Goal: Check status: Check status

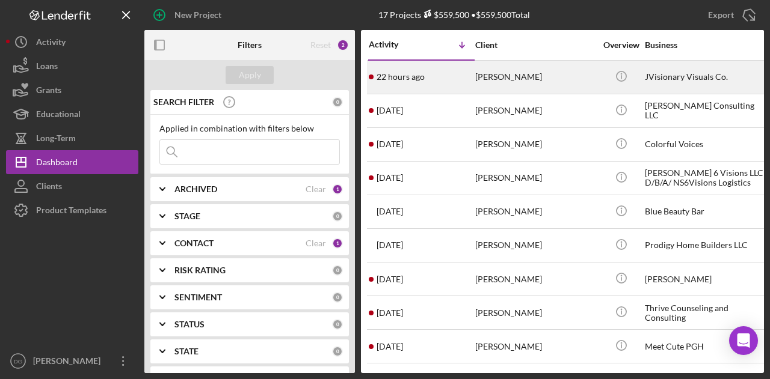
click at [532, 74] on div "[PERSON_NAME]" at bounding box center [535, 77] width 120 height 32
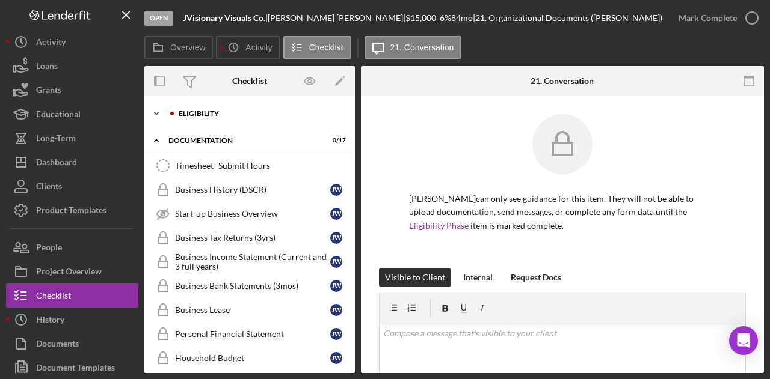
click at [195, 110] on div "Eligibility" at bounding box center [259, 113] width 161 height 7
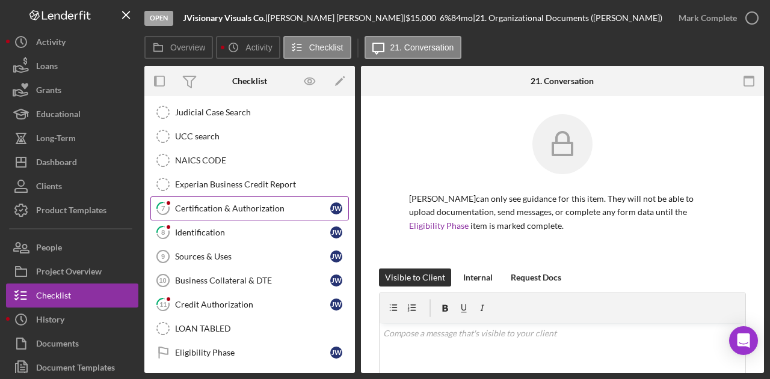
scroll to position [241, 0]
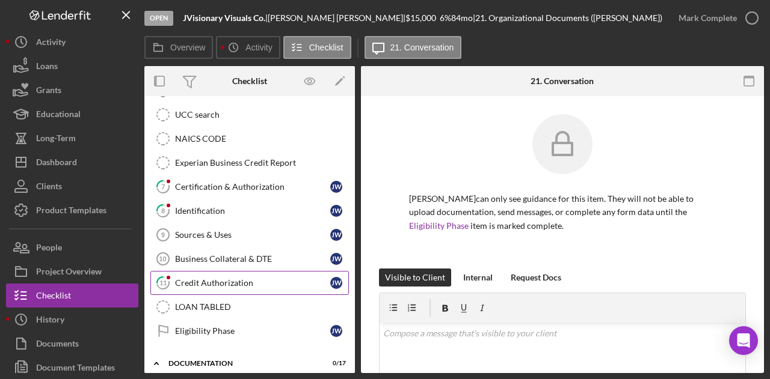
click at [227, 278] on div "Credit Authorization" at bounding box center [252, 283] width 155 height 10
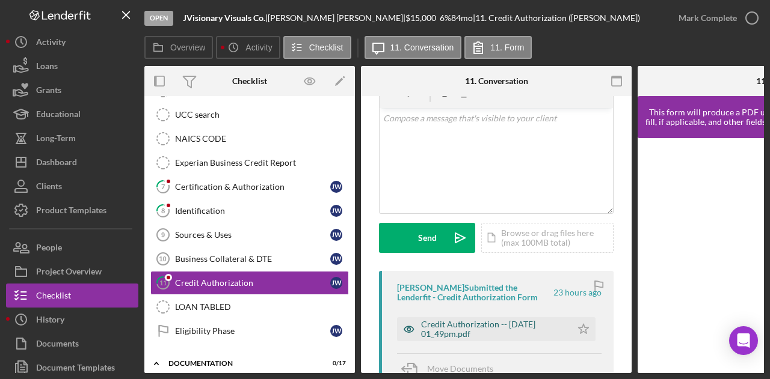
scroll to position [120, 0]
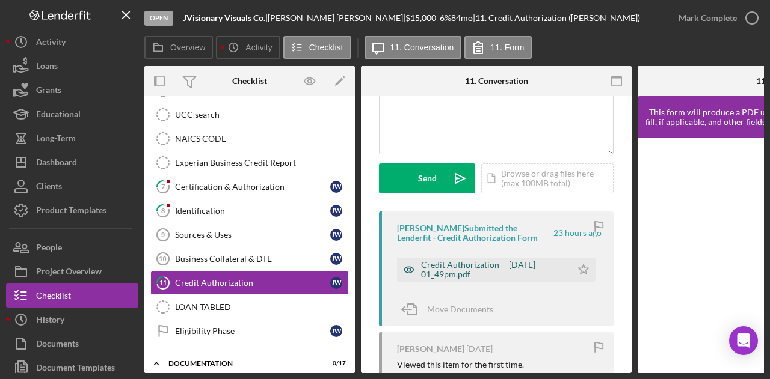
click at [467, 276] on div "Credit Authorization -- [DATE] 01_49pm.pdf" at bounding box center [493, 269] width 144 height 19
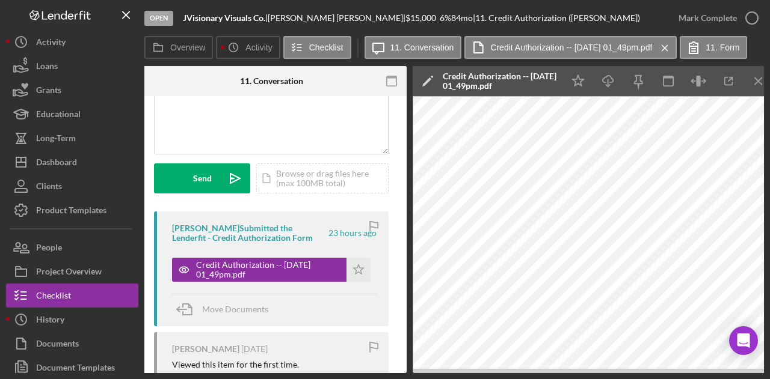
scroll to position [0, 238]
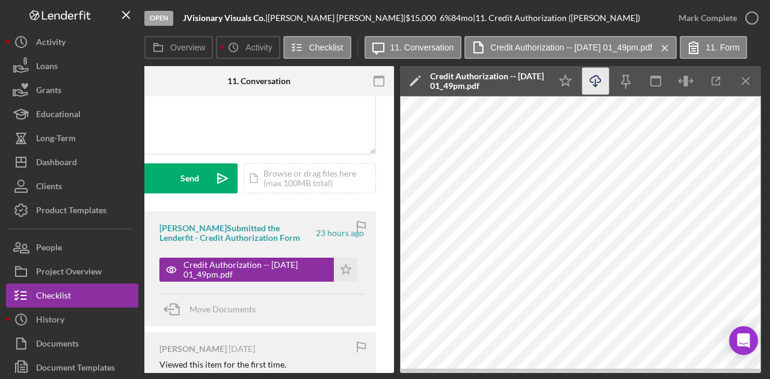
click at [589, 76] on icon "Icon/Download" at bounding box center [595, 81] width 27 height 27
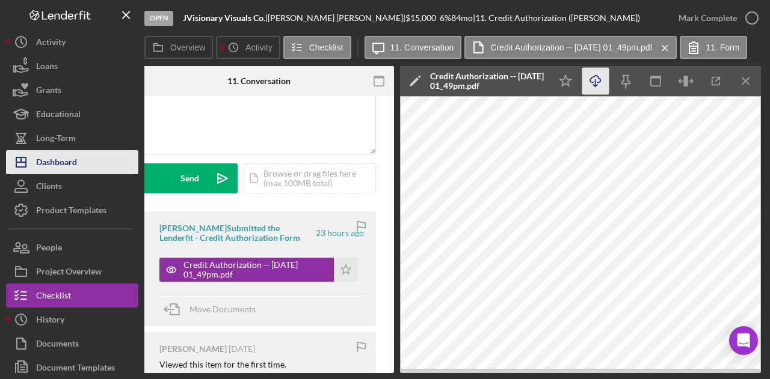
click at [87, 151] on button "Icon/Dashboard Dashboard" at bounding box center [72, 162] width 132 height 24
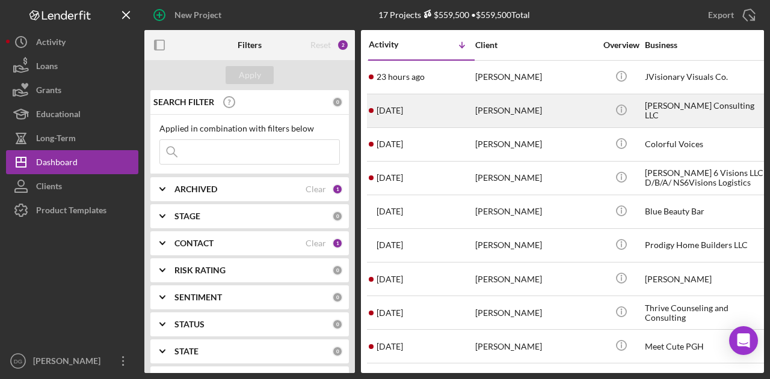
click at [511, 108] on div "[PERSON_NAME]" at bounding box center [535, 111] width 120 height 32
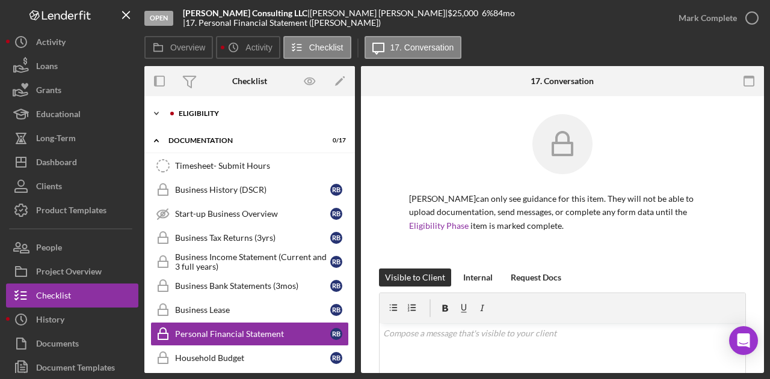
click at [192, 115] on div "Eligibility" at bounding box center [259, 113] width 161 height 7
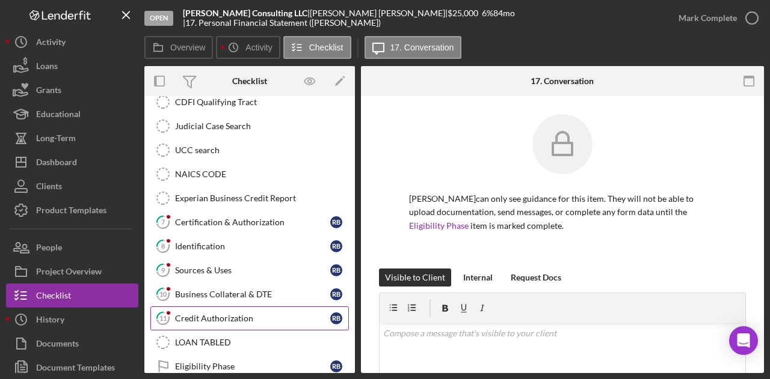
scroll to position [241, 0]
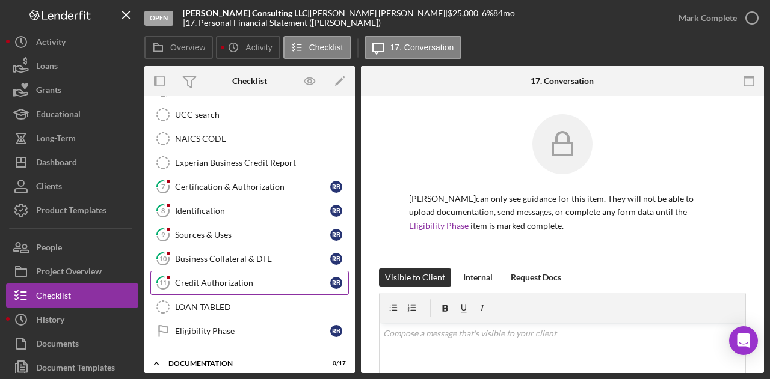
click at [186, 278] on div "Credit Authorization" at bounding box center [252, 283] width 155 height 10
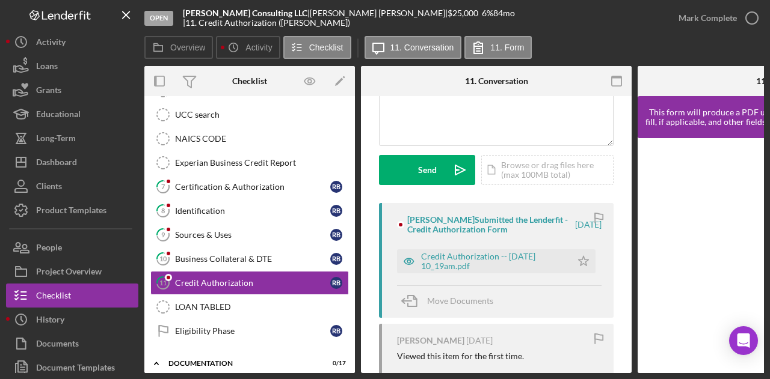
scroll to position [241, 0]
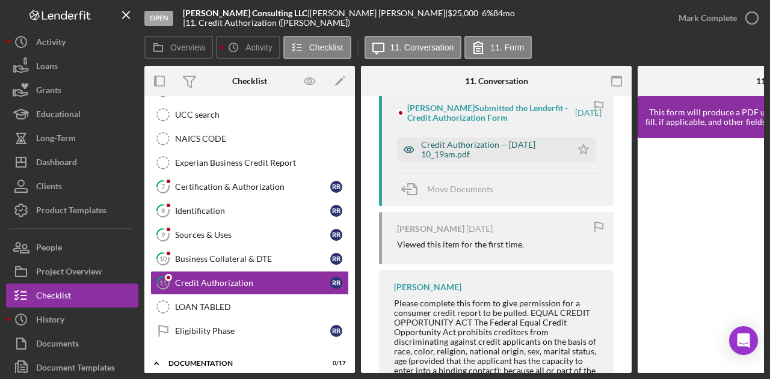
click at [464, 145] on div "Credit Authorization -- [DATE] 10_19am.pdf" at bounding box center [493, 149] width 144 height 19
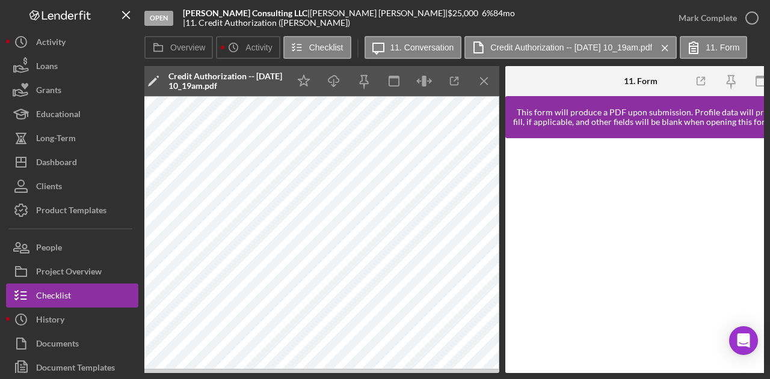
scroll to position [0, 502]
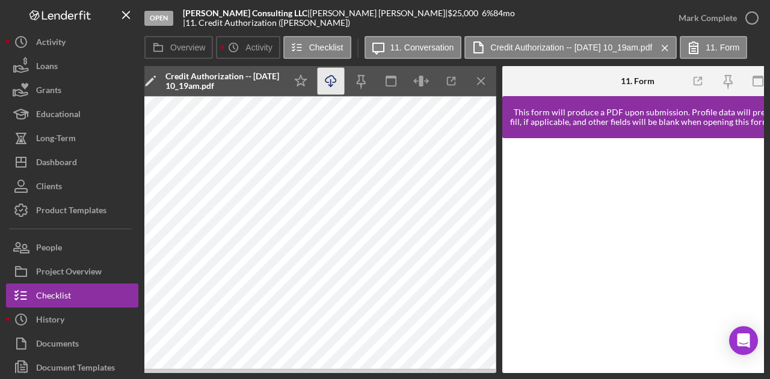
click at [327, 77] on icon "button" at bounding box center [330, 79] width 10 height 7
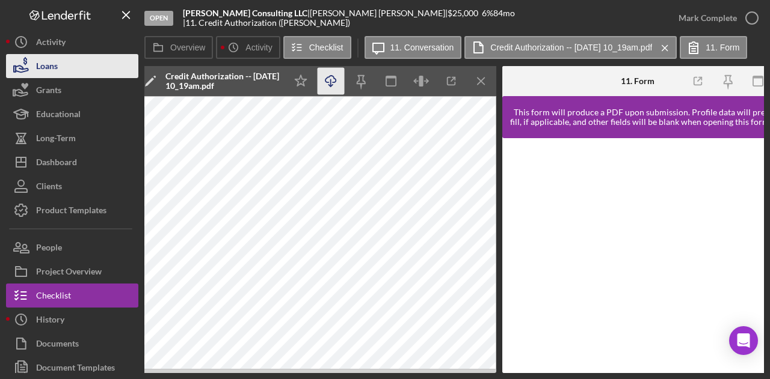
click at [38, 63] on div "Loans" at bounding box center [47, 67] width 22 height 27
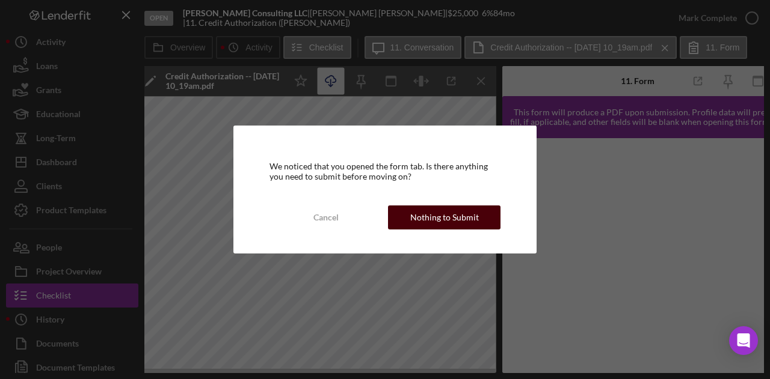
click at [455, 213] on div "Nothing to Submit" at bounding box center [444, 218] width 69 height 24
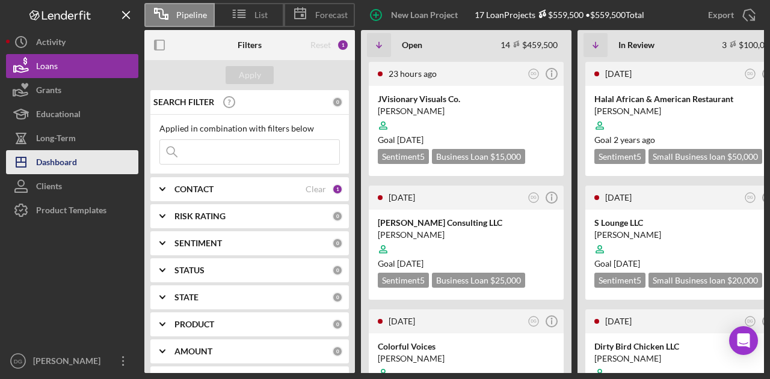
click at [72, 158] on div "Dashboard" at bounding box center [56, 163] width 41 height 27
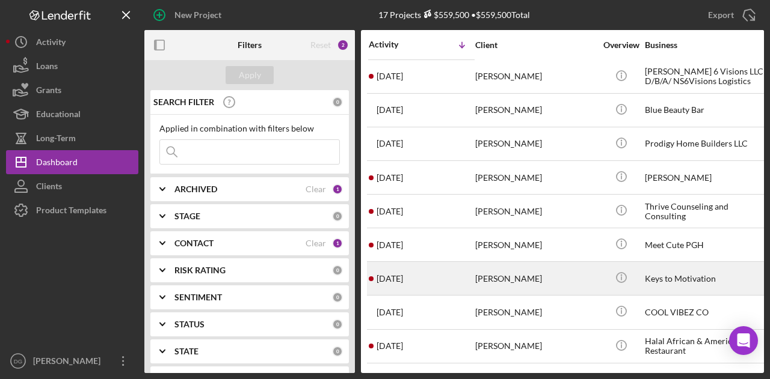
scroll to position [120, 0]
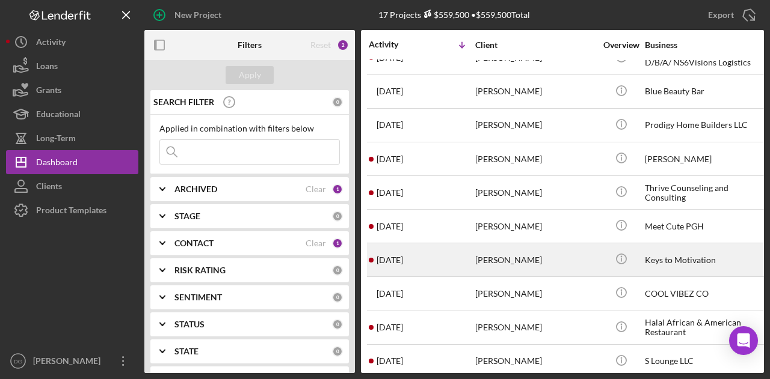
click at [495, 255] on div "[PERSON_NAME]" at bounding box center [535, 260] width 120 height 32
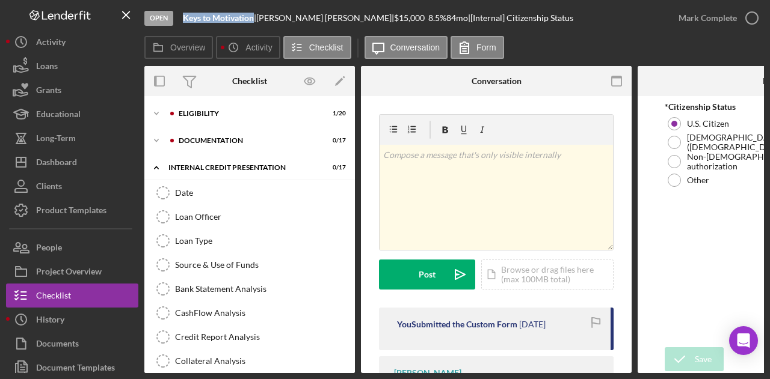
drag, startPoint x: 183, startPoint y: 15, endPoint x: 254, endPoint y: 19, distance: 71.0
click at [254, 19] on div "Keys to Motivation |" at bounding box center [219, 18] width 73 height 10
copy b "Keys to Motivation"
click at [194, 107] on div "Icon/Expander Eligibility 1 / 20" at bounding box center [249, 114] width 210 height 24
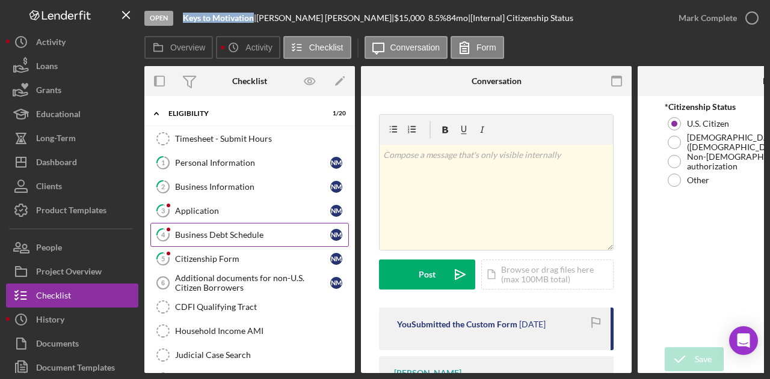
click at [189, 236] on div "Business Debt Schedule" at bounding box center [252, 235] width 155 height 10
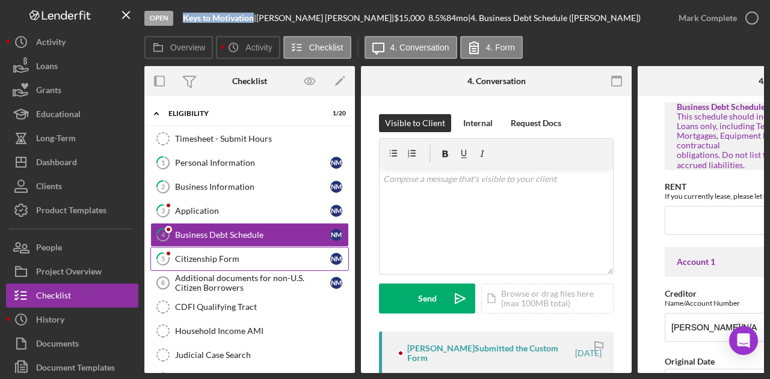
click at [194, 256] on div "Citizenship Form" at bounding box center [252, 259] width 155 height 10
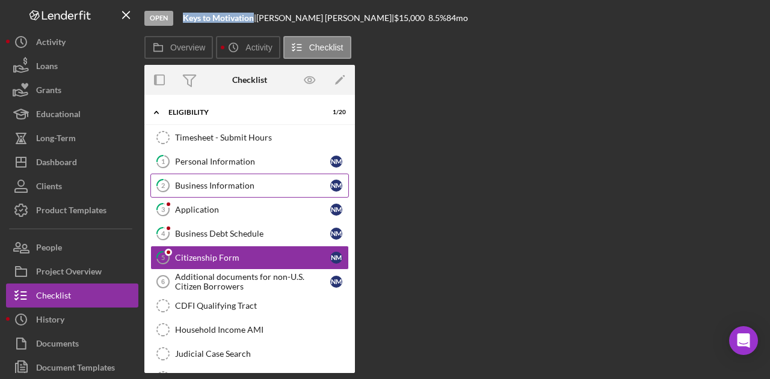
click at [198, 177] on link "2 Business Information N M" at bounding box center [249, 186] width 198 height 24
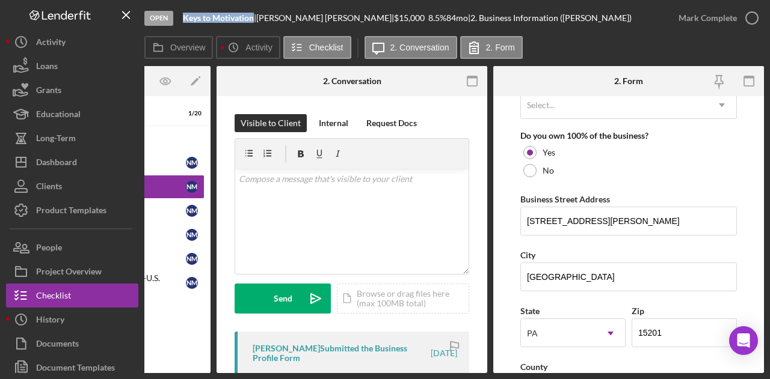
scroll to position [661, 0]
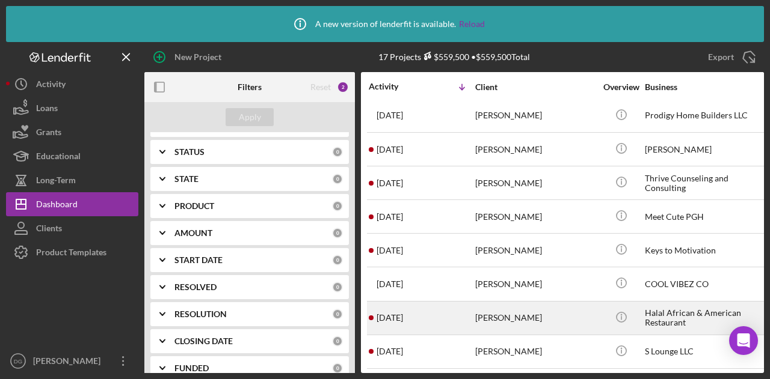
scroll to position [190, 0]
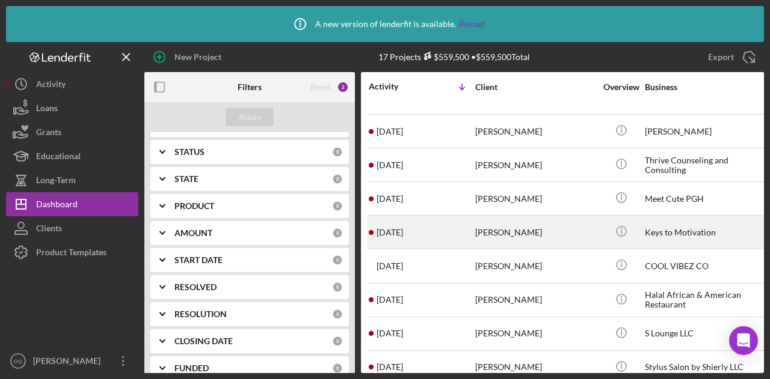
click at [506, 223] on div "[PERSON_NAME]" at bounding box center [535, 232] width 120 height 32
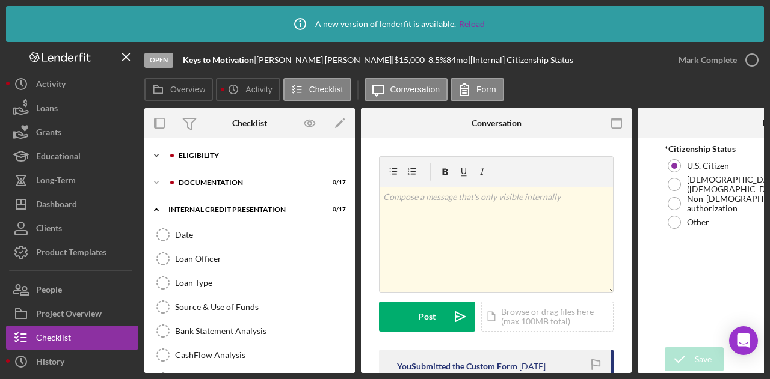
click at [203, 155] on div "Eligibility" at bounding box center [259, 155] width 161 height 7
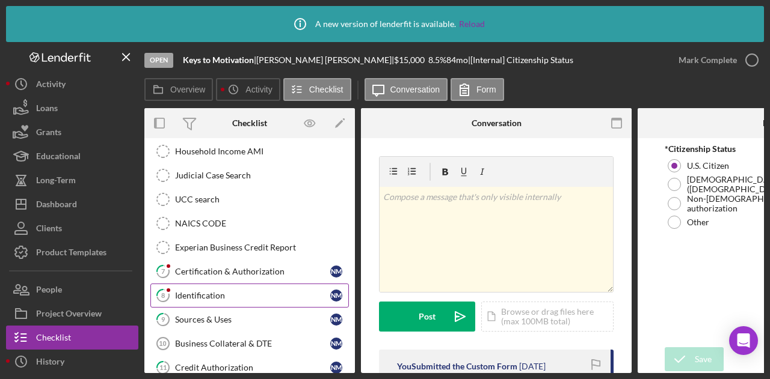
scroll to position [241, 0]
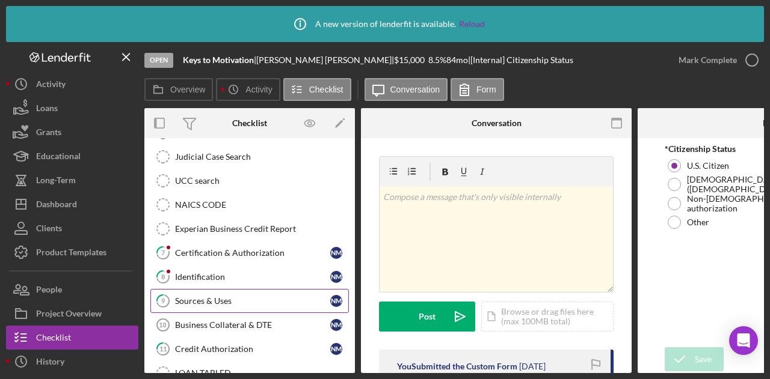
click at [197, 296] on div "Sources & Uses" at bounding box center [252, 301] width 155 height 10
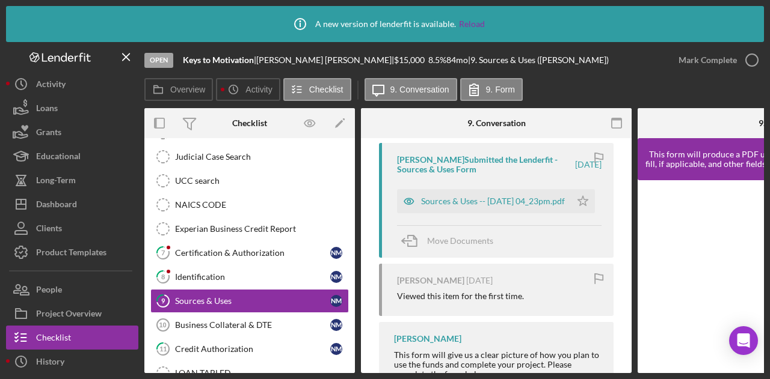
scroll to position [241, 0]
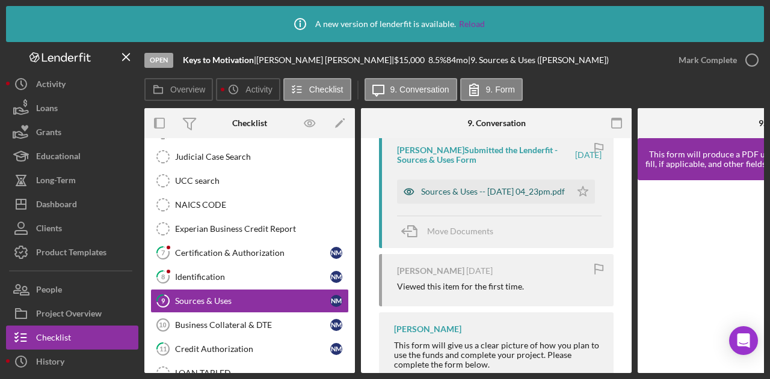
click at [462, 191] on div "Sources & Uses -- 2025-07-17 04_23pm.pdf" at bounding box center [493, 192] width 144 height 10
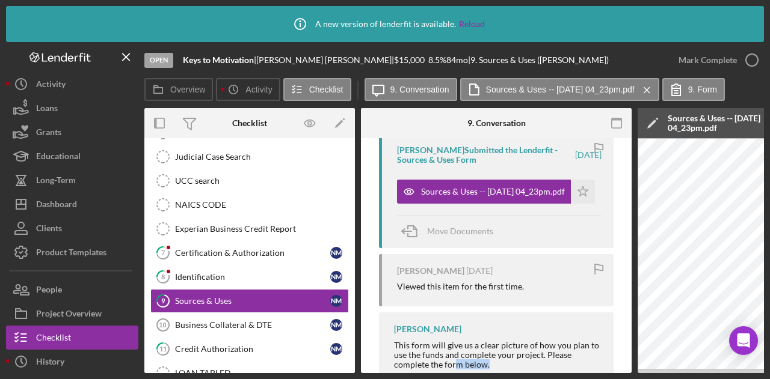
drag, startPoint x: 457, startPoint y: 373, endPoint x: 492, endPoint y: 370, distance: 35.7
click at [492, 370] on div "Icon/Info A new version of lenderfit is available. Reload Open Keys to Motivati…" at bounding box center [385, 189] width 770 height 379
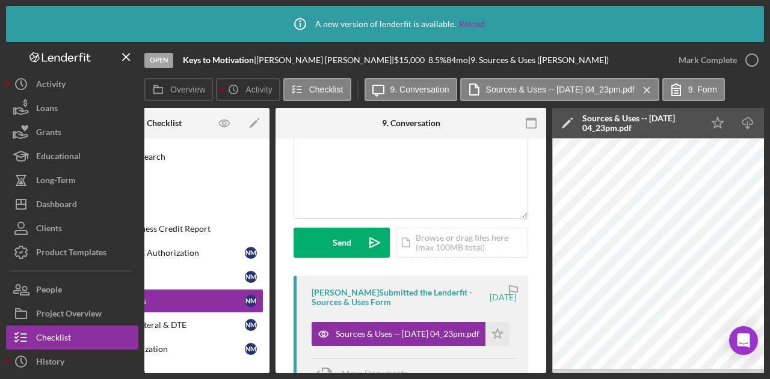
scroll to position [158, 0]
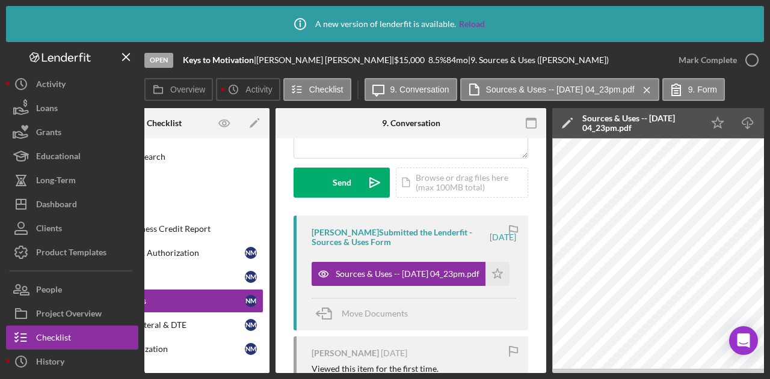
click at [498, 373] on div "Icon/Info A new version of lenderfit is available. Reload Open Keys to Motivati…" at bounding box center [385, 189] width 770 height 379
drag, startPoint x: 498, startPoint y: 373, endPoint x: 536, endPoint y: 373, distance: 38.5
click at [536, 373] on div "Icon/Info A new version of lenderfit is available. Reload Open Keys to Motivati…" at bounding box center [385, 189] width 770 height 379
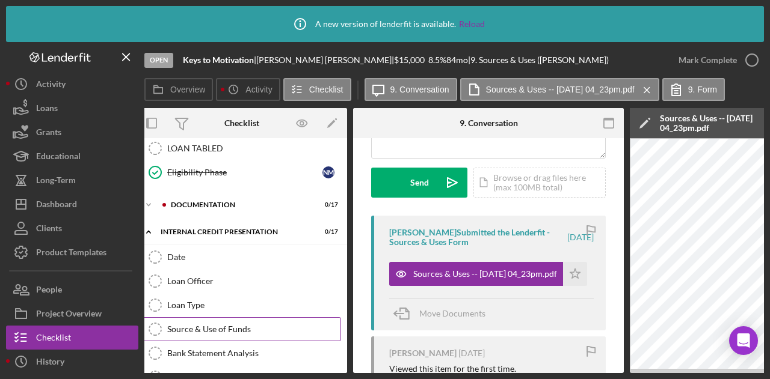
scroll to position [421, 0]
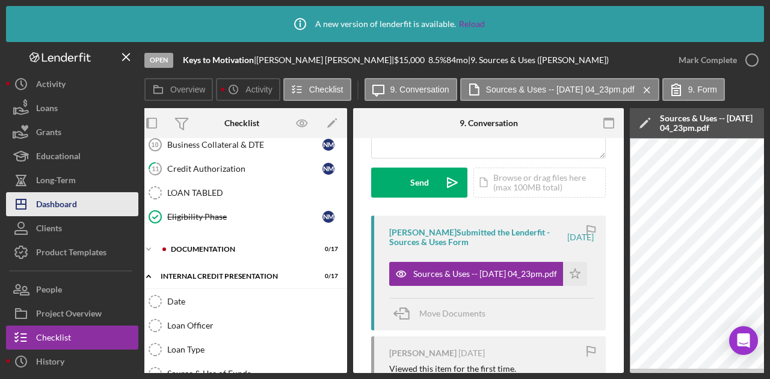
click at [44, 197] on div "Dashboard" at bounding box center [56, 205] width 41 height 27
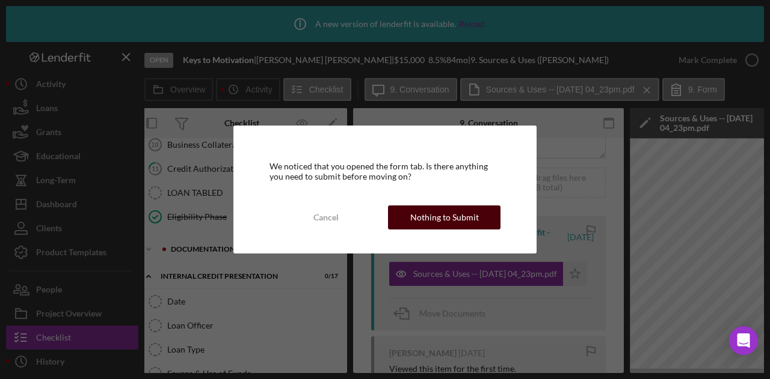
click at [431, 216] on div "Nothing to Submit" at bounding box center [444, 218] width 69 height 24
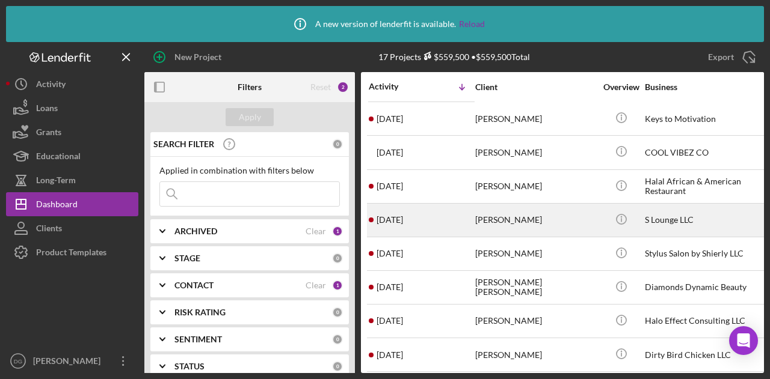
scroll to position [310, 0]
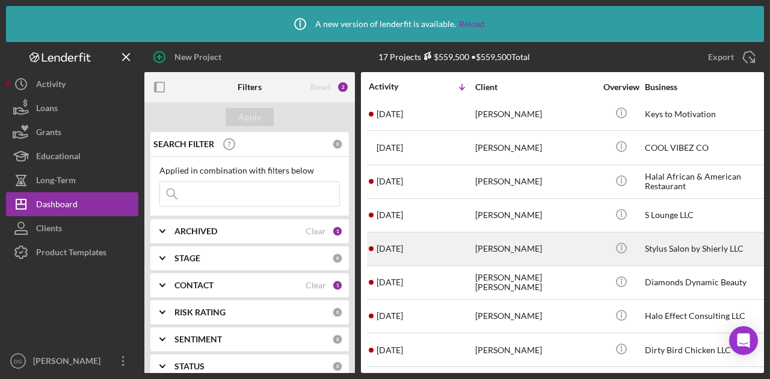
click at [501, 235] on div "[PERSON_NAME]" at bounding box center [535, 249] width 120 height 32
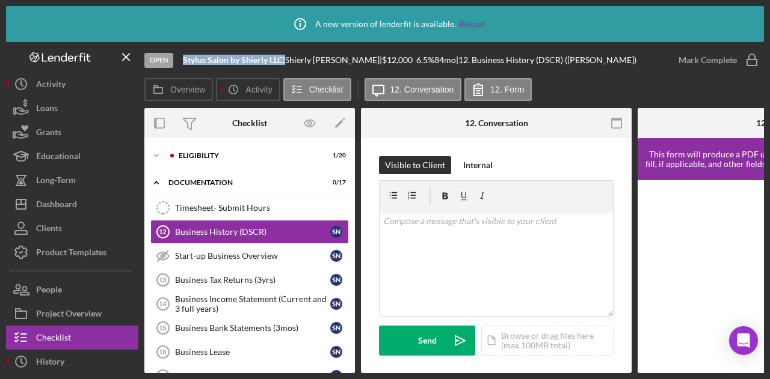
drag, startPoint x: 284, startPoint y: 61, endPoint x: 198, endPoint y: 63, distance: 86.0
click at [183, 61] on div "Stylus Salon by Shierly LLC |" at bounding box center [234, 60] width 102 height 10
copy div "Stylus Salon by Shierly LLC"
click at [198, 155] on div "Eligibility" at bounding box center [259, 155] width 161 height 7
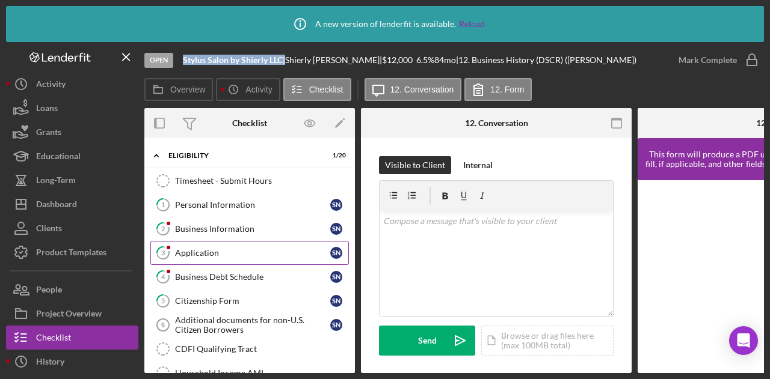
click at [209, 252] on div "Application" at bounding box center [252, 253] width 155 height 10
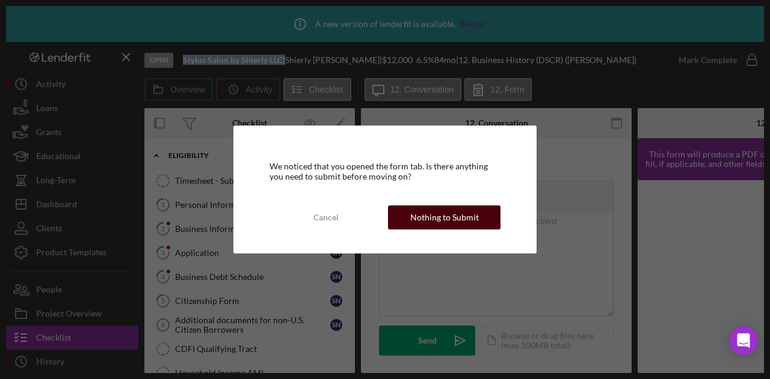
click at [458, 210] on div "Nothing to Submit" at bounding box center [444, 218] width 69 height 24
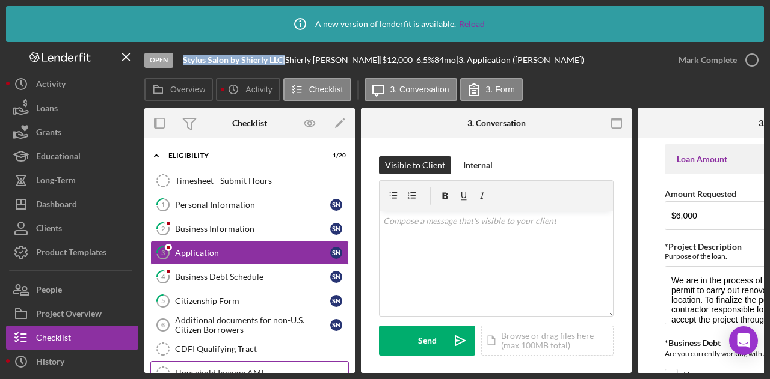
click at [293, 369] on div "Household Income AMI" at bounding box center [261, 374] width 173 height 10
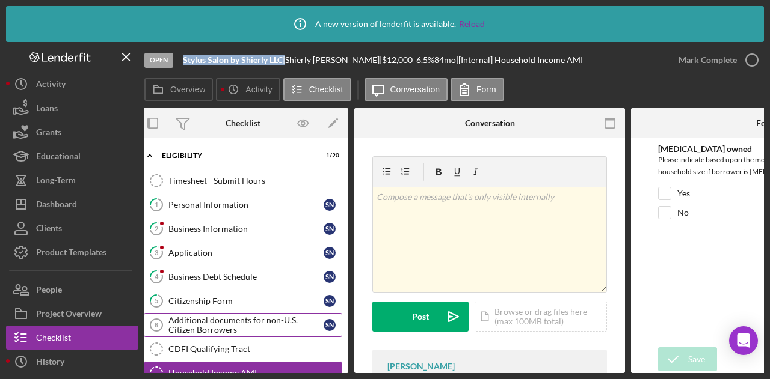
scroll to position [0, 7]
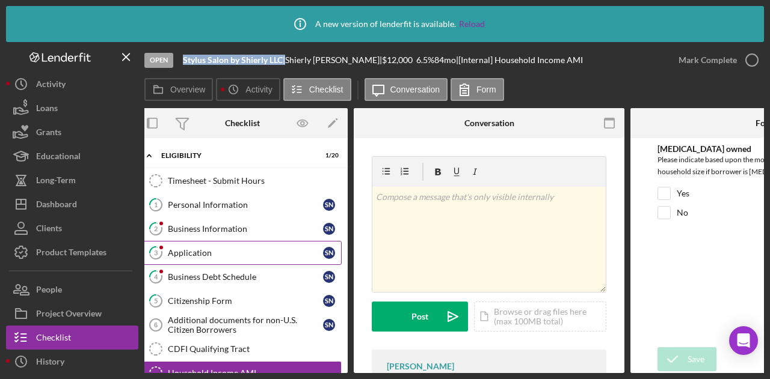
click at [178, 245] on link "3 Application S N" at bounding box center [242, 253] width 198 height 24
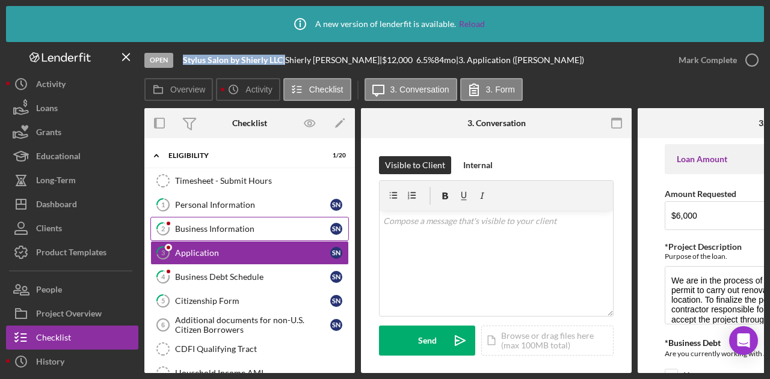
click at [197, 226] on div "Business Information" at bounding box center [252, 229] width 155 height 10
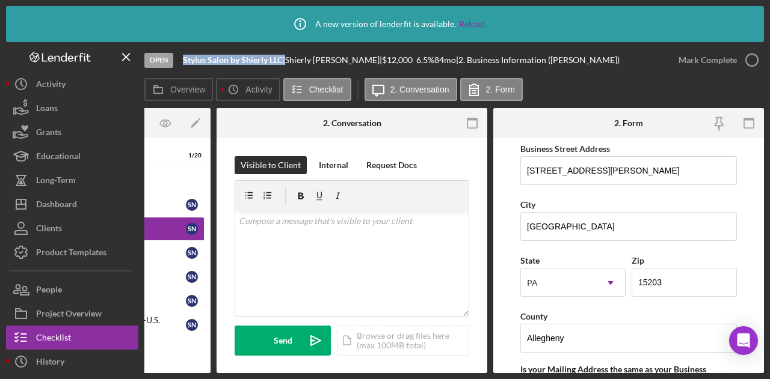
scroll to position [722, 0]
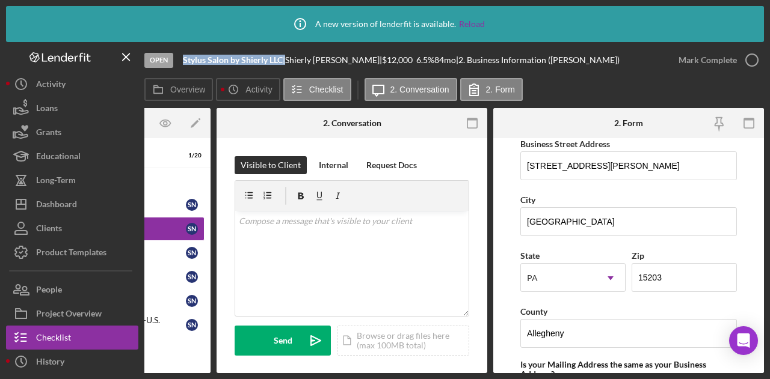
click at [244, 60] on b "Stylus Salon by Shierly LLC" at bounding box center [233, 60] width 100 height 10
click at [187, 71] on div "Open Stylus Salon by Shierly LLC | Shierly Nieves Ramos | $12,000 $12,000 6.5 %…" at bounding box center [405, 60] width 522 height 36
click at [182, 60] on div "Open Stylus Salon by Shierly LLC | Shierly Nieves Ramos | $12,000 $12,000 6.5 %…" at bounding box center [405, 60] width 522 height 36
drag, startPoint x: 285, startPoint y: 58, endPoint x: 181, endPoint y: 58, distance: 104.0
click at [181, 58] on div "Open Stylus Salon by Shierly LLC | Shierly Nieves Ramos | $12,000 $12,000 6.5 %…" at bounding box center [405, 60] width 522 height 36
